Goal: Submit feedback/report problem

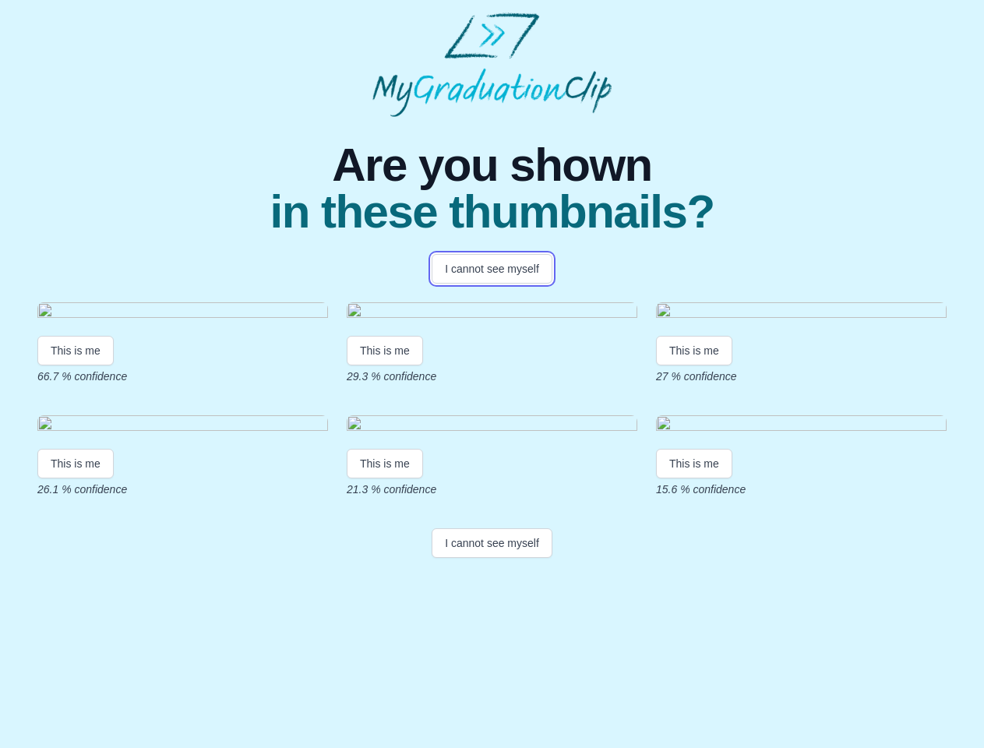
click at [492, 269] on button "I cannot see myself" at bounding box center [492, 269] width 121 height 30
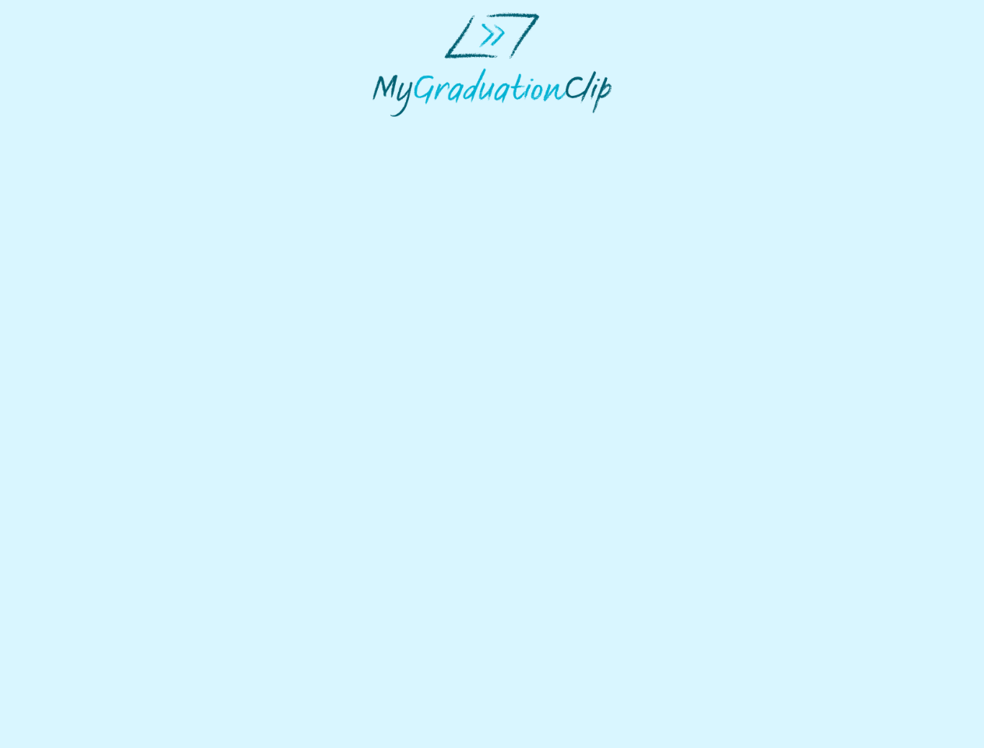
click at [76, 129] on html at bounding box center [492, 64] width 984 height 129
click at [387, 129] on html at bounding box center [492, 64] width 984 height 129
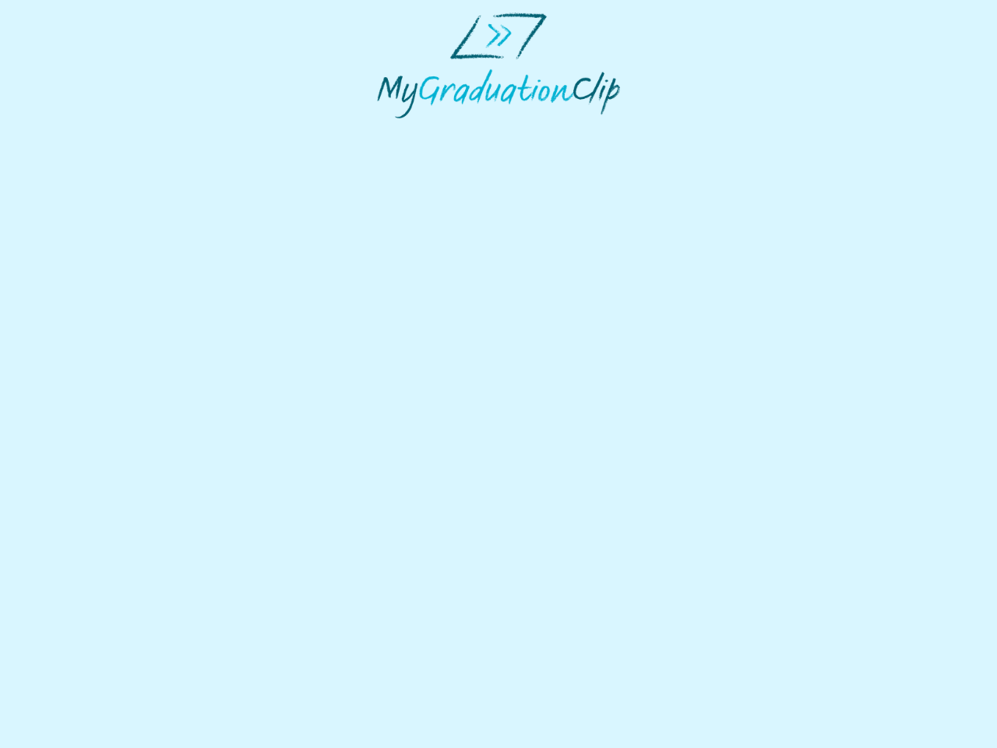
click at [698, 131] on html at bounding box center [498, 65] width 997 height 131
click at [76, 131] on html at bounding box center [498, 65] width 997 height 131
click at [387, 131] on html at bounding box center [498, 65] width 997 height 131
click at [698, 131] on html at bounding box center [498, 65] width 997 height 131
